Goal: Task Accomplishment & Management: Use online tool/utility

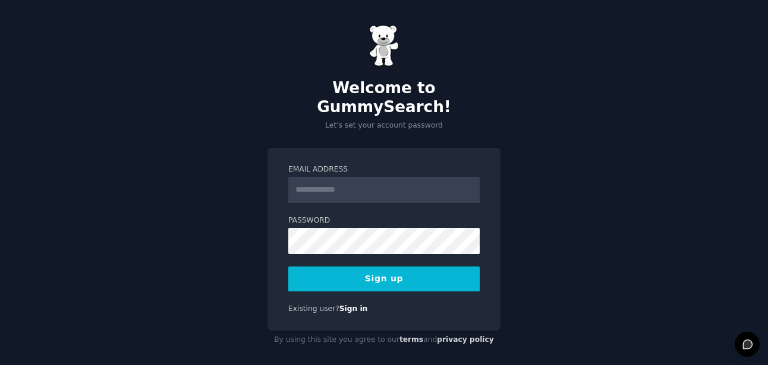
click at [366, 186] on input "Email Address" at bounding box center [383, 190] width 191 height 26
click at [358, 178] on input "***" at bounding box center [383, 190] width 191 height 26
click at [340, 177] on input "***" at bounding box center [383, 190] width 191 height 26
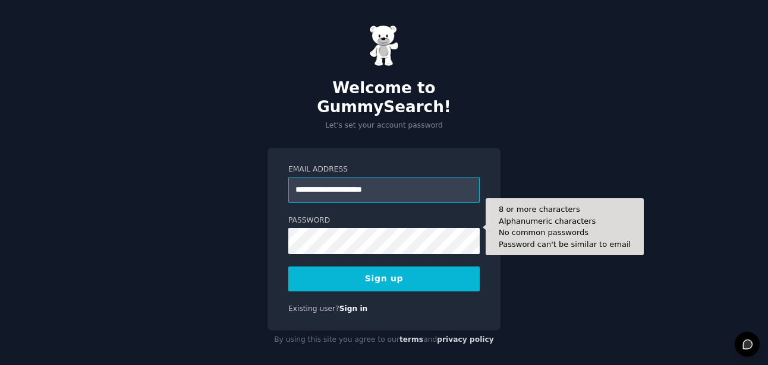
type input "**********"
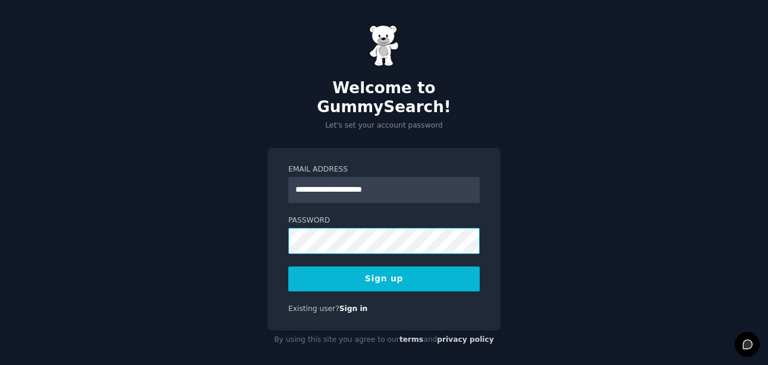
click at [0, 365] on com-1password-button at bounding box center [0, 365] width 0 height 0
click at [402, 267] on button "Sign up" at bounding box center [383, 279] width 191 height 25
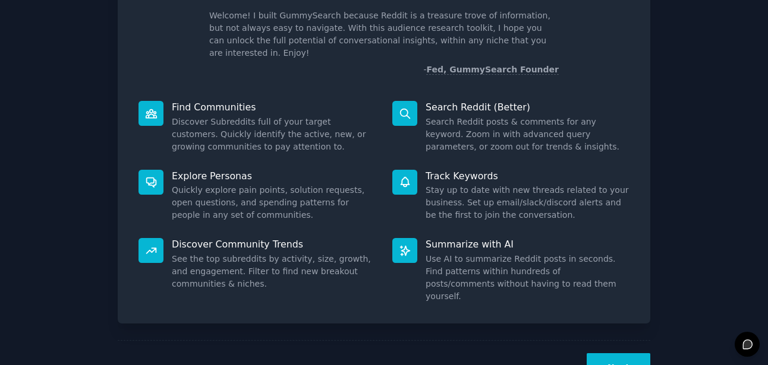
scroll to position [99, 0]
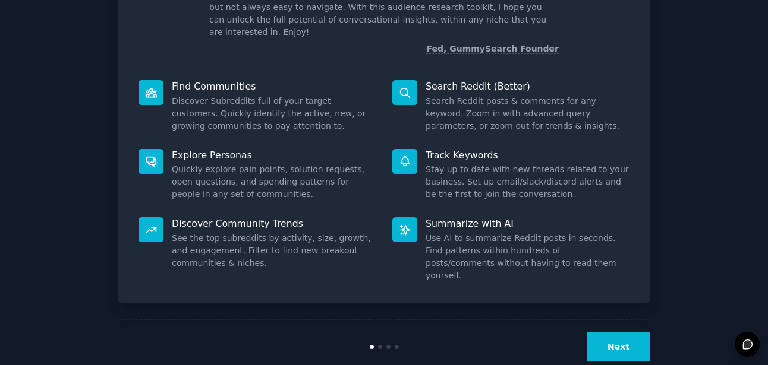
click at [606, 333] on button "Next" at bounding box center [618, 347] width 64 height 29
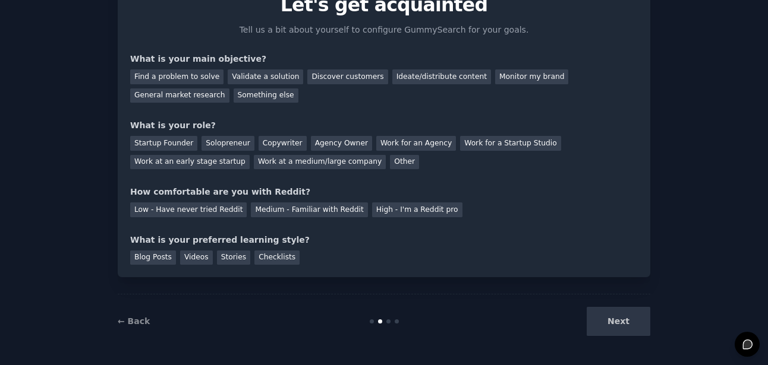
click at [607, 320] on div "Next" at bounding box center [561, 321] width 178 height 29
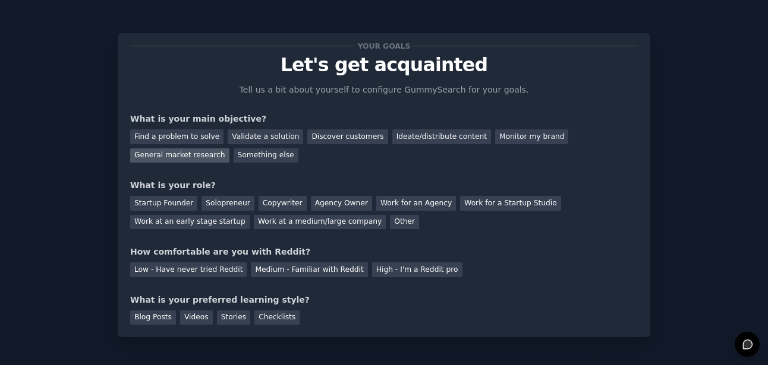
click at [200, 153] on div "General market research" at bounding box center [179, 156] width 99 height 15
click at [340, 138] on div "Discover customers" at bounding box center [347, 137] width 80 height 15
click at [191, 162] on div "General market research" at bounding box center [179, 156] width 99 height 15
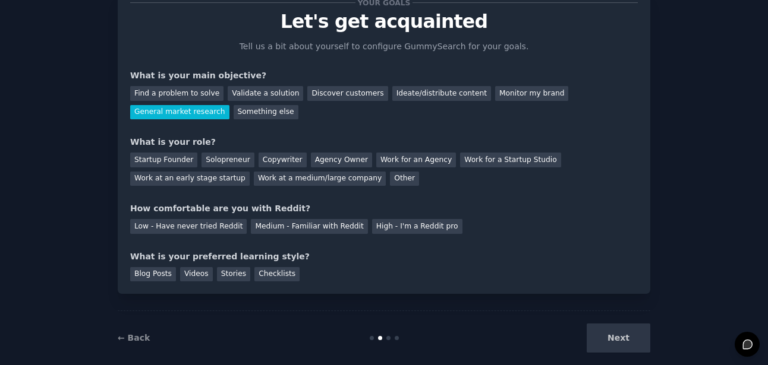
scroll to position [60, 0]
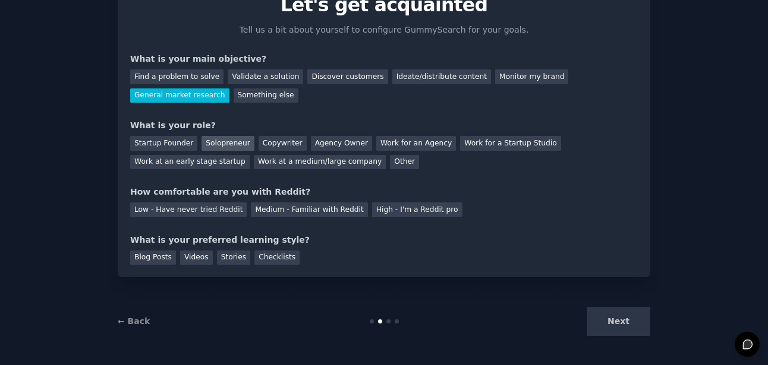
click at [226, 145] on div "Solopreneur" at bounding box center [227, 143] width 52 height 15
click at [334, 209] on div "Medium - Familiar with Reddit" at bounding box center [309, 210] width 116 height 15
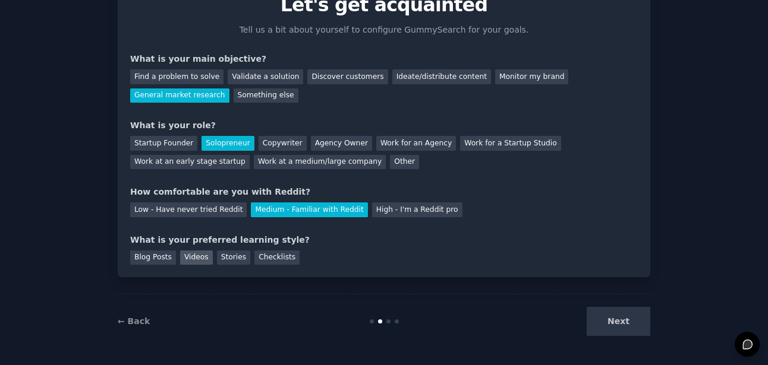
click at [193, 259] on div "Videos" at bounding box center [196, 258] width 33 height 15
click at [620, 322] on button "Next" at bounding box center [618, 321] width 64 height 29
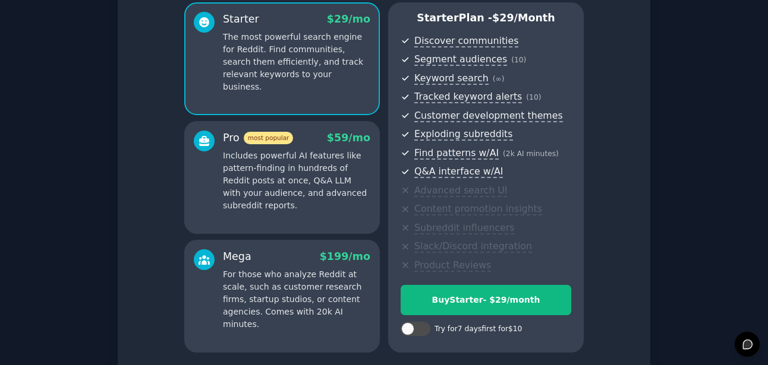
scroll to position [204, 0]
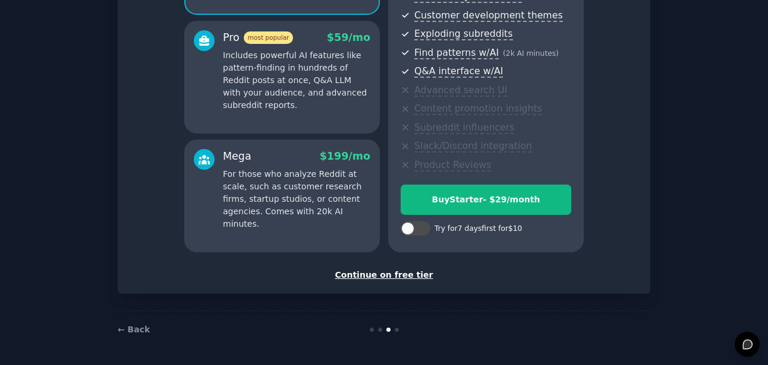
click at [393, 274] on div "Continue on free tier" at bounding box center [383, 275] width 507 height 12
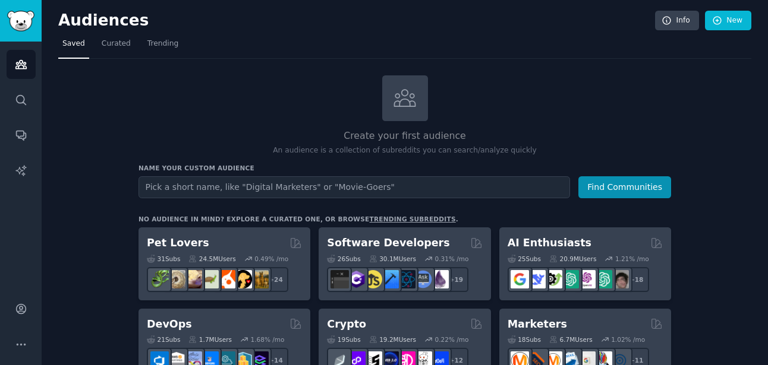
click at [263, 190] on input "text" at bounding box center [353, 187] width 431 height 22
click at [146, 184] on input "SMB Home Service Businesses" at bounding box center [353, 187] width 431 height 22
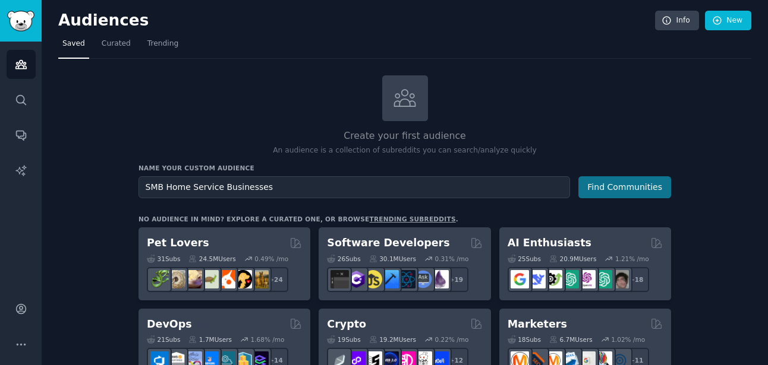
type input "SMB Home Service Businesses"
click at [604, 182] on button "Find Communities" at bounding box center [624, 187] width 93 height 22
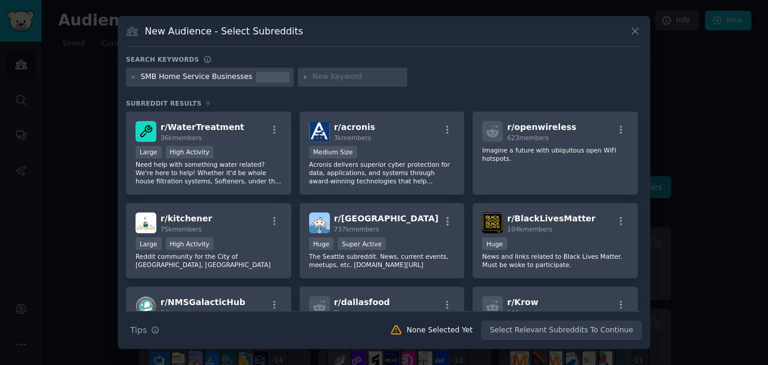
click at [153, 76] on div "SMB Home Service Businesses" at bounding box center [197, 77] width 112 height 11
click at [132, 74] on icon at bounding box center [133, 77] width 7 height 7
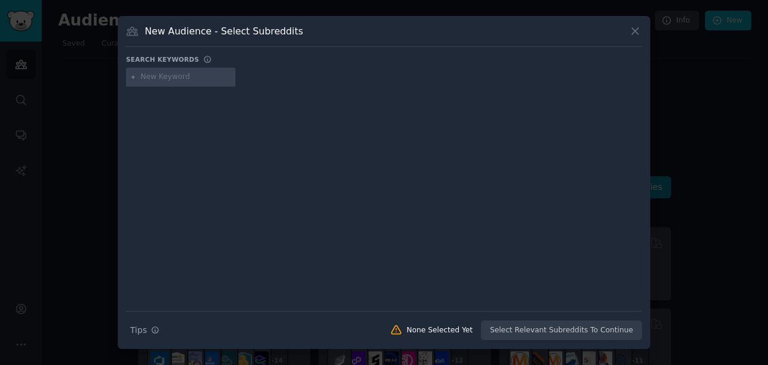
click at [156, 77] on input "text" at bounding box center [186, 77] width 90 height 11
type input "home service businesses"
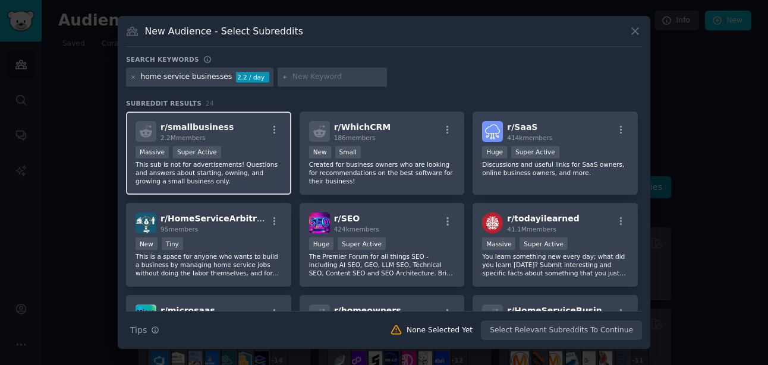
click at [247, 139] on div "r/ smallbusiness 2.2M members" at bounding box center [208, 131] width 146 height 21
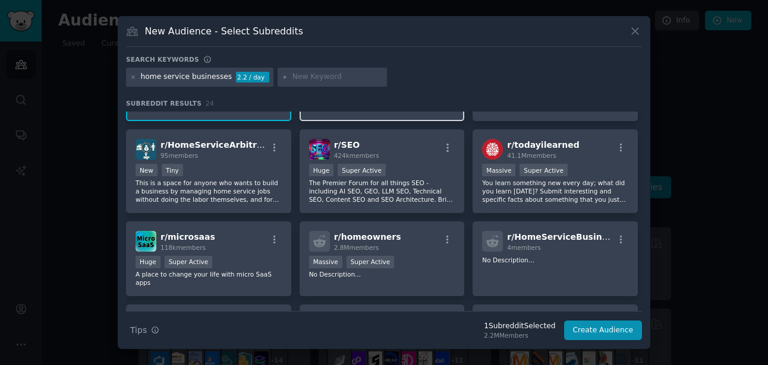
scroll to position [78, 0]
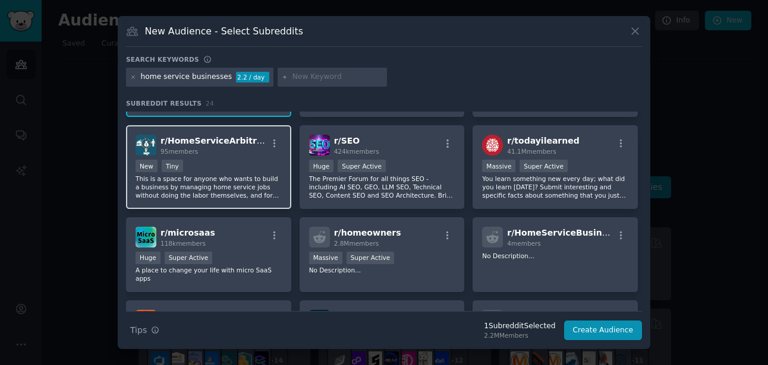
click at [239, 160] on div "< 100 members New Tiny" at bounding box center [208, 167] width 146 height 15
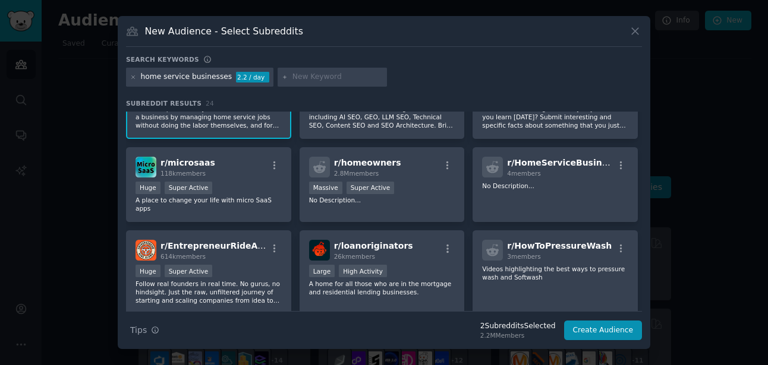
scroll to position [151, 0]
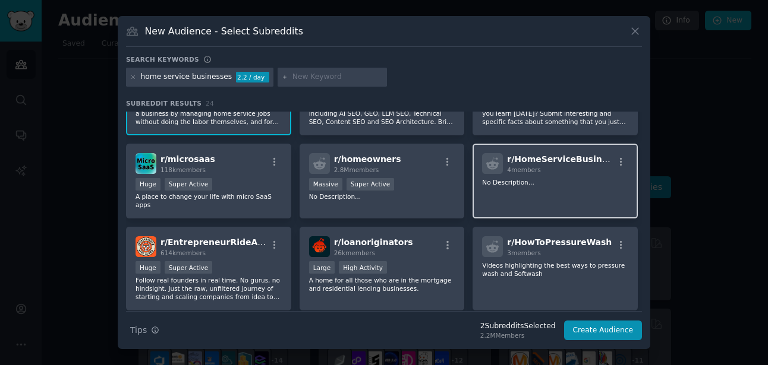
click at [584, 185] on p "No Description..." at bounding box center [555, 182] width 146 height 8
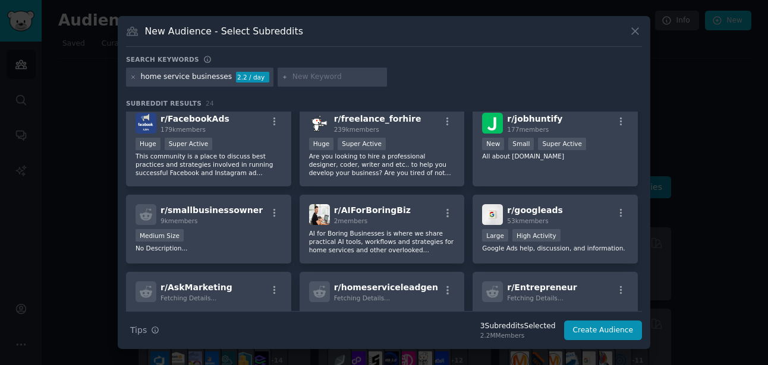
scroll to position [368, 0]
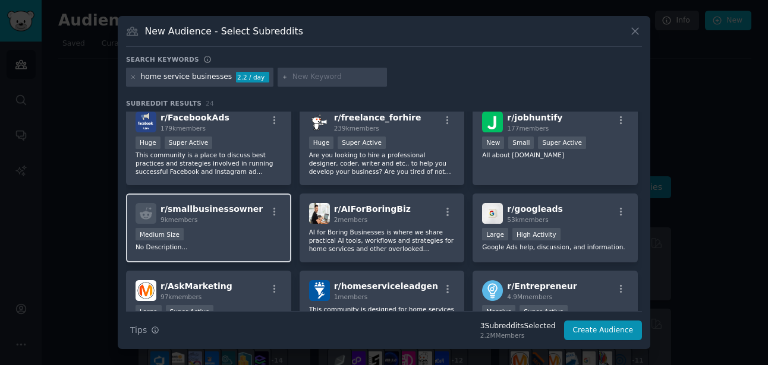
click at [233, 223] on div "9k members" at bounding box center [211, 220] width 102 height 8
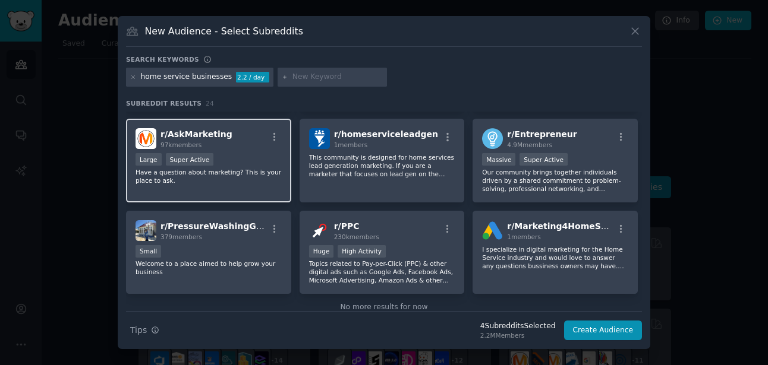
scroll to position [545, 0]
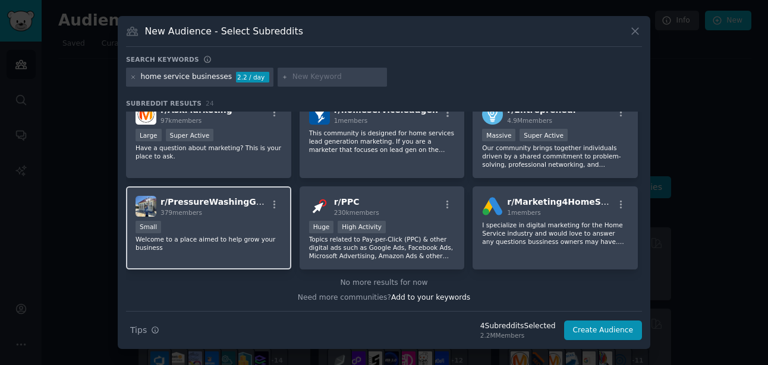
click at [229, 220] on div "r/ PressureWashingGrowth 379 members Small Welcome to a place aimed to help gro…" at bounding box center [208, 229] width 165 height 84
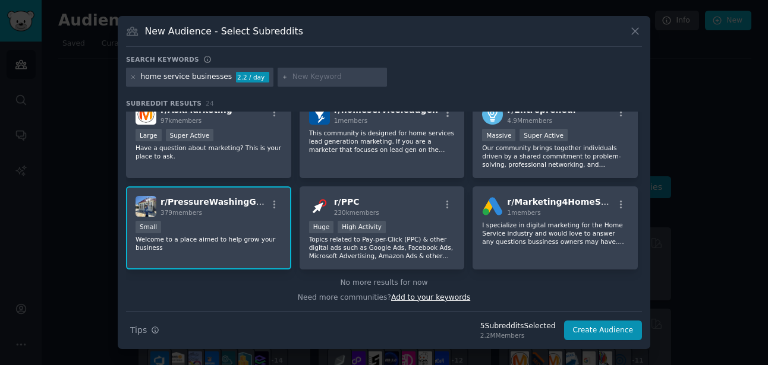
click at [435, 298] on span "Add to your keywords" at bounding box center [430, 297] width 79 height 8
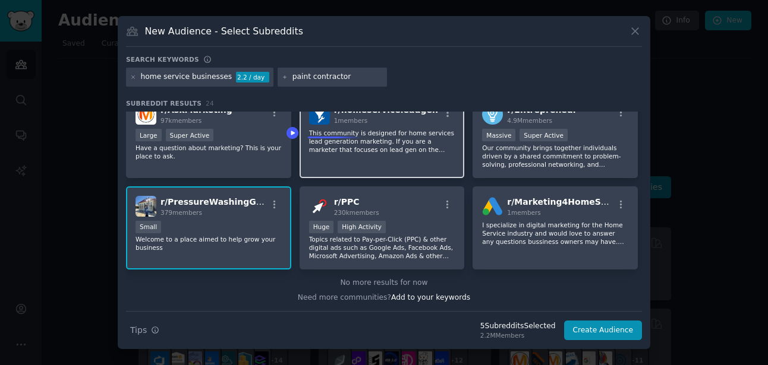
type input "paint contractors"
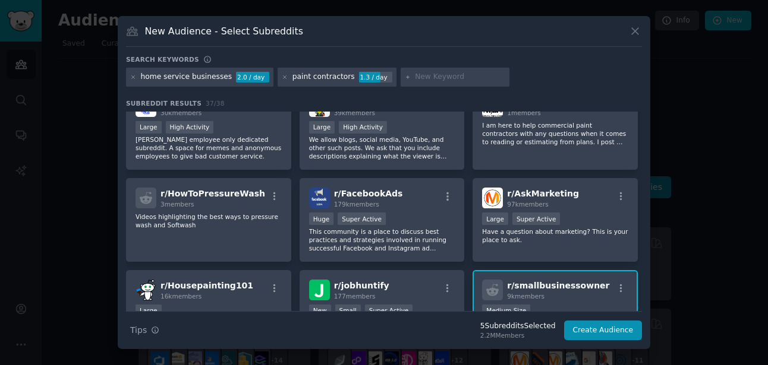
scroll to position [621, 0]
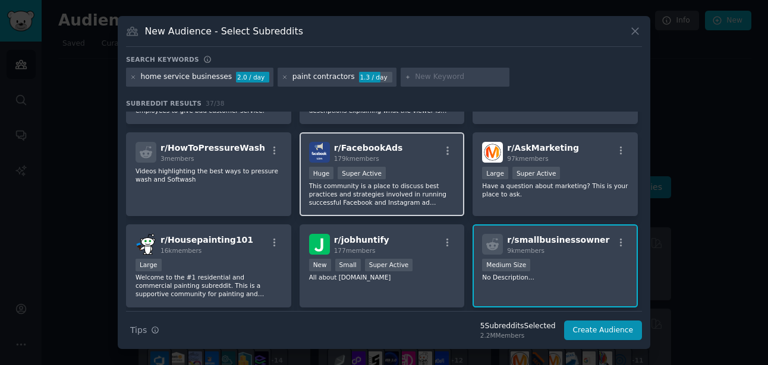
click at [388, 192] on p "This community is a place to discuss best practices and strategies involved in …" at bounding box center [382, 194] width 146 height 25
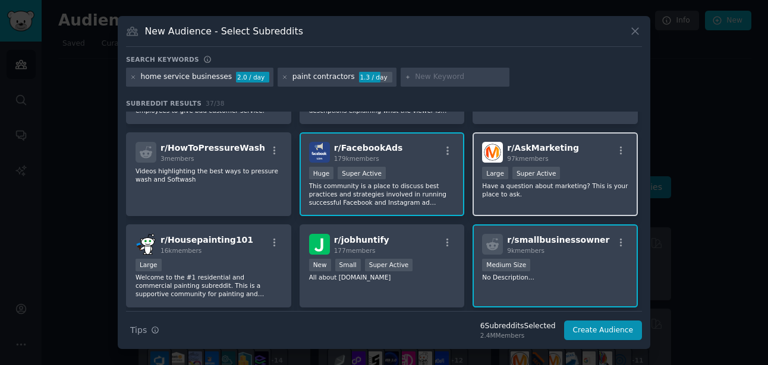
click at [535, 198] on div "r/ AskMarketing 97k members Large Super Active Have a question about marketing?…" at bounding box center [554, 174] width 165 height 84
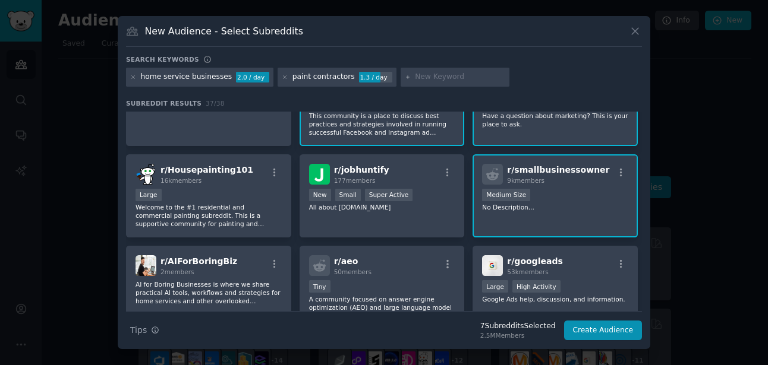
scroll to position [710, 0]
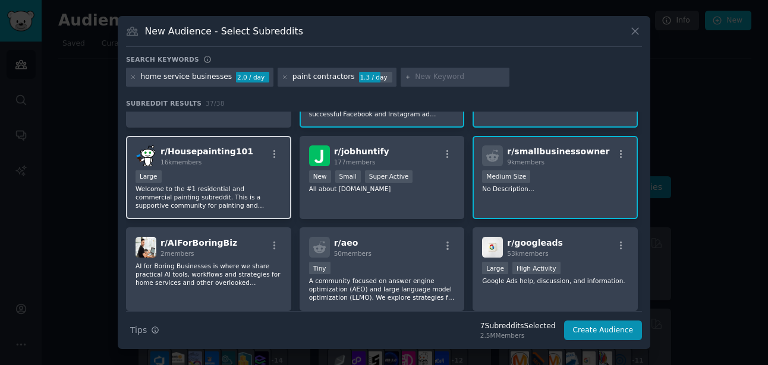
click at [198, 174] on div "Large" at bounding box center [208, 178] width 146 height 15
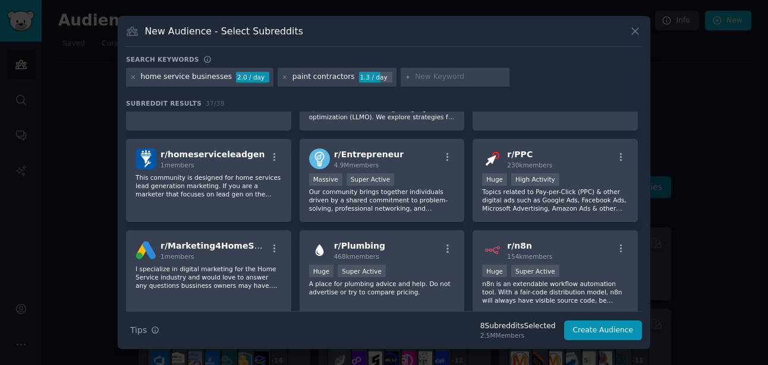
scroll to position [891, 0]
click at [418, 183] on div "Massive Super Active" at bounding box center [382, 180] width 146 height 15
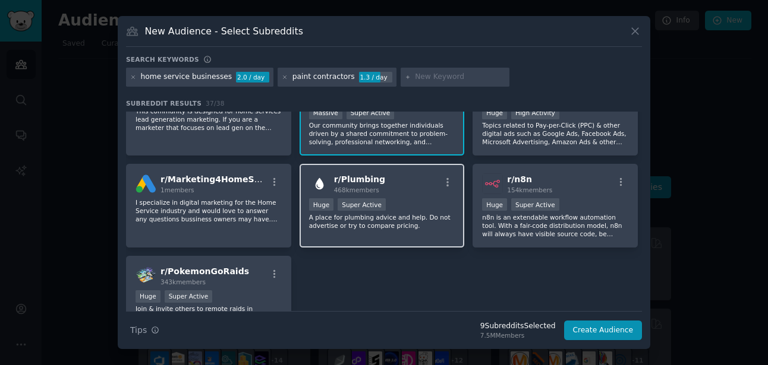
click at [410, 200] on div "Huge Super Active" at bounding box center [382, 205] width 146 height 15
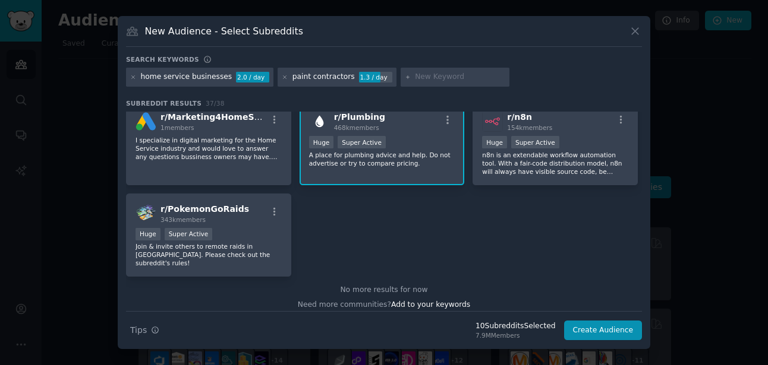
scroll to position [1027, 0]
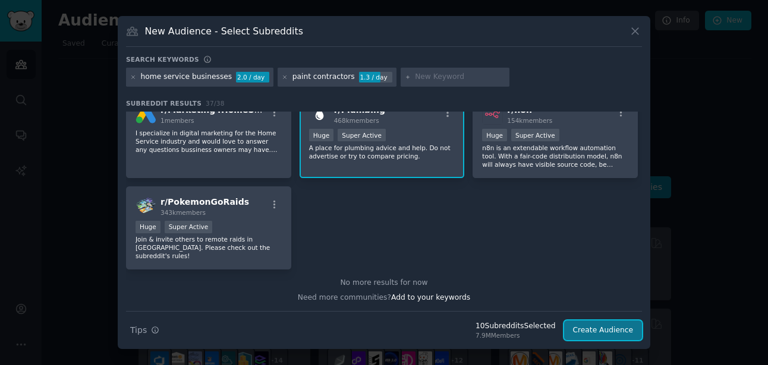
click at [601, 333] on button "Create Audience" at bounding box center [603, 331] width 78 height 20
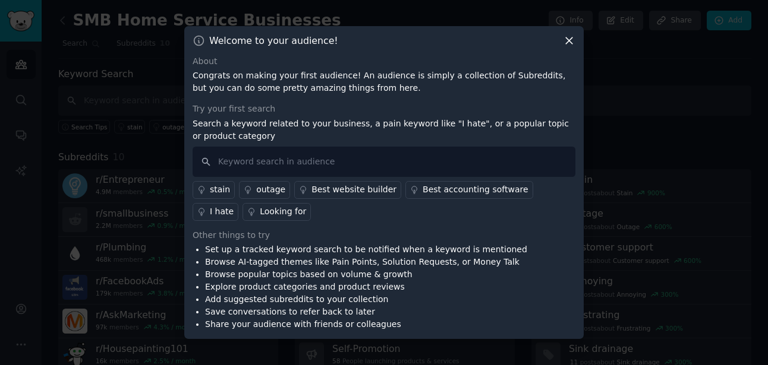
click at [233, 206] on div "I hate" at bounding box center [222, 212] width 24 height 12
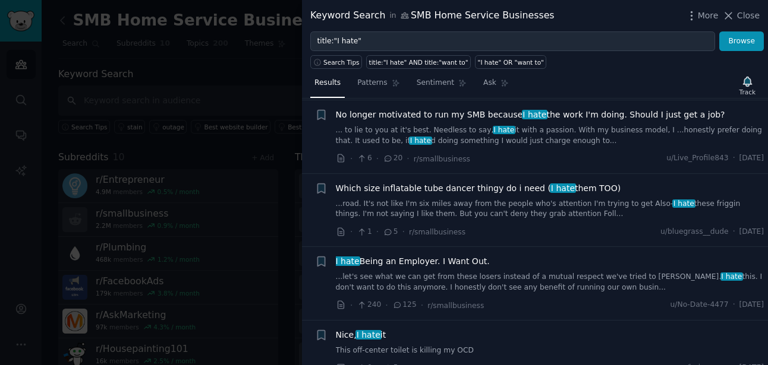
scroll to position [838, 0]
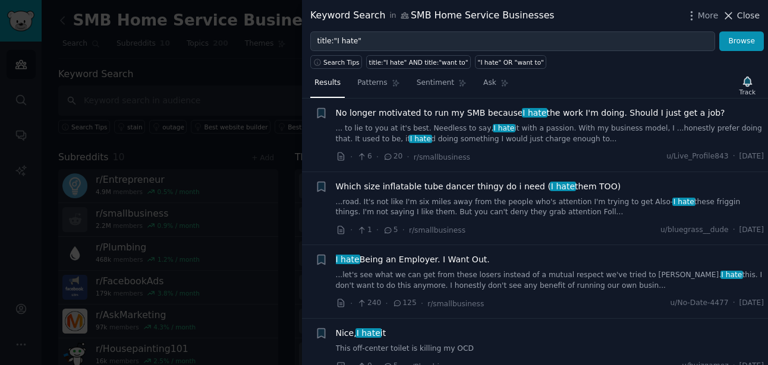
click at [736, 13] on button "Close" at bounding box center [740, 16] width 37 height 12
